Goal: Information Seeking & Learning: Check status

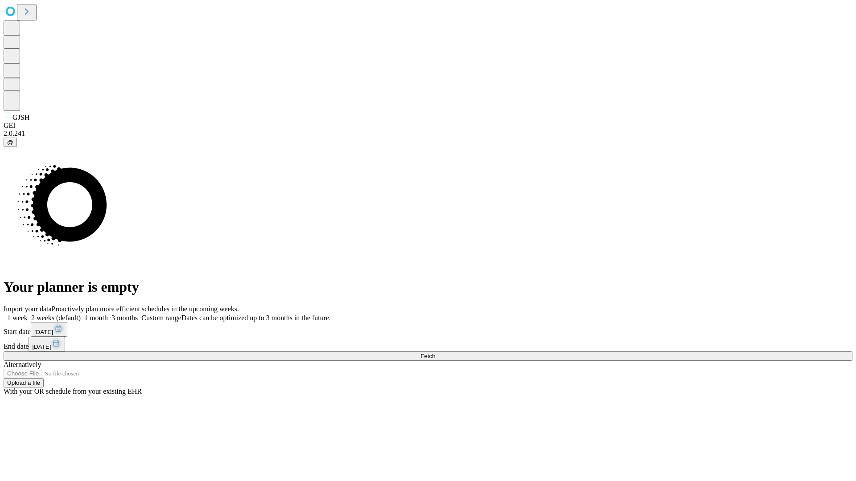
click at [435, 353] on span "Fetch" at bounding box center [427, 356] width 15 height 7
